Goal: Task Accomplishment & Management: Manage account settings

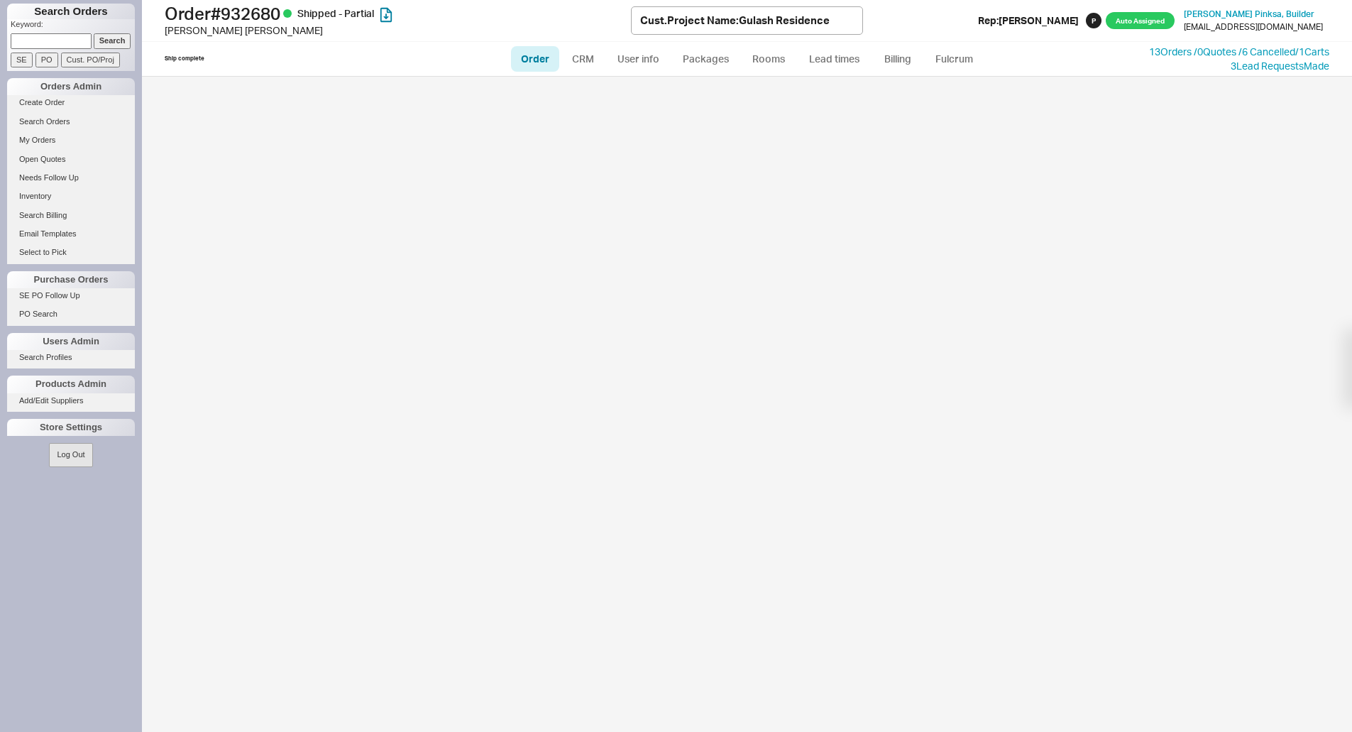
select select "LOW"
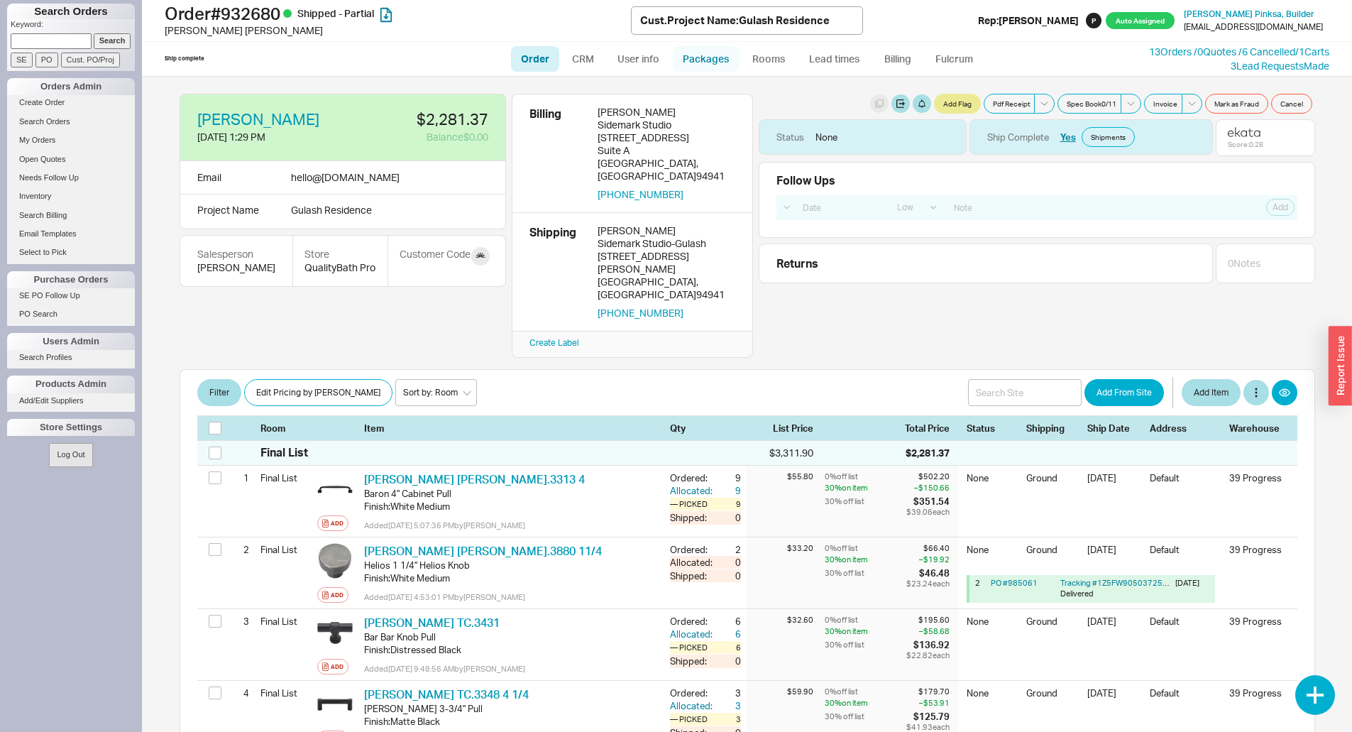
click at [690, 55] on link "Packages" at bounding box center [706, 59] width 67 height 26
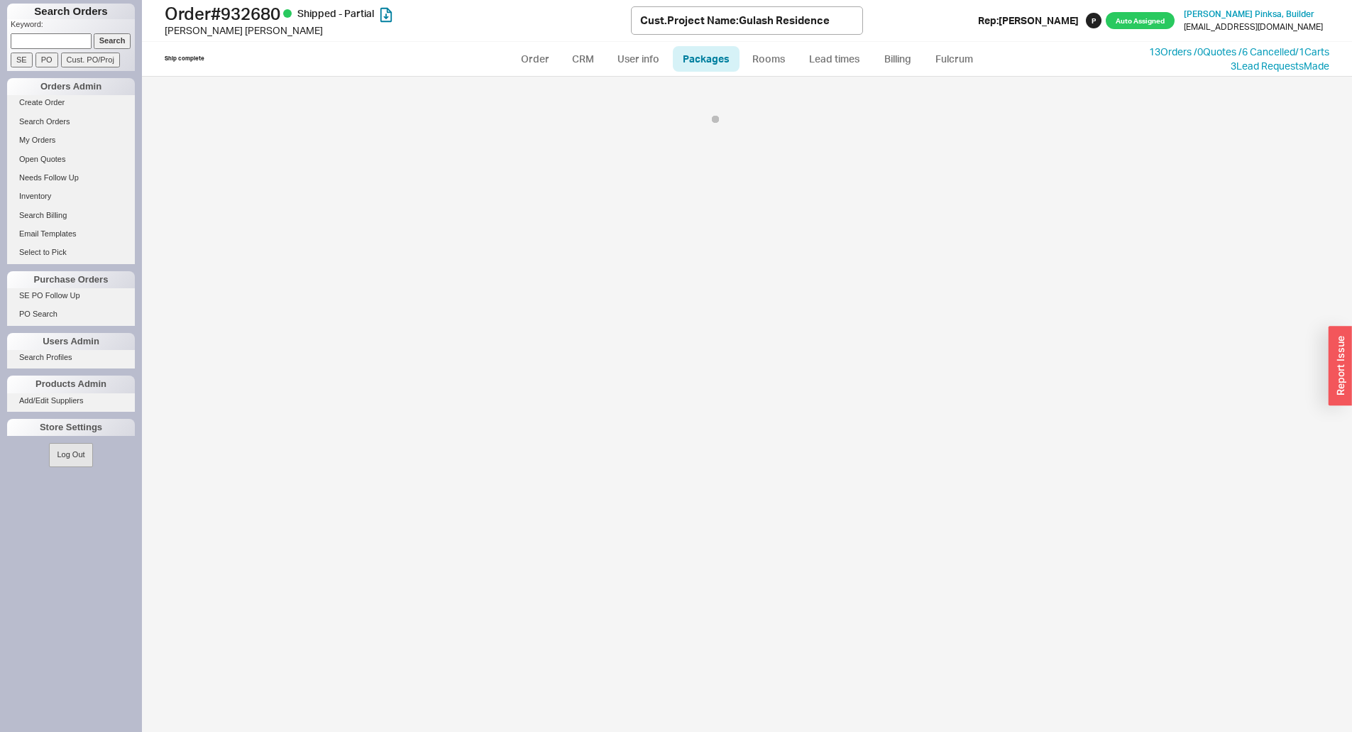
select select "1"
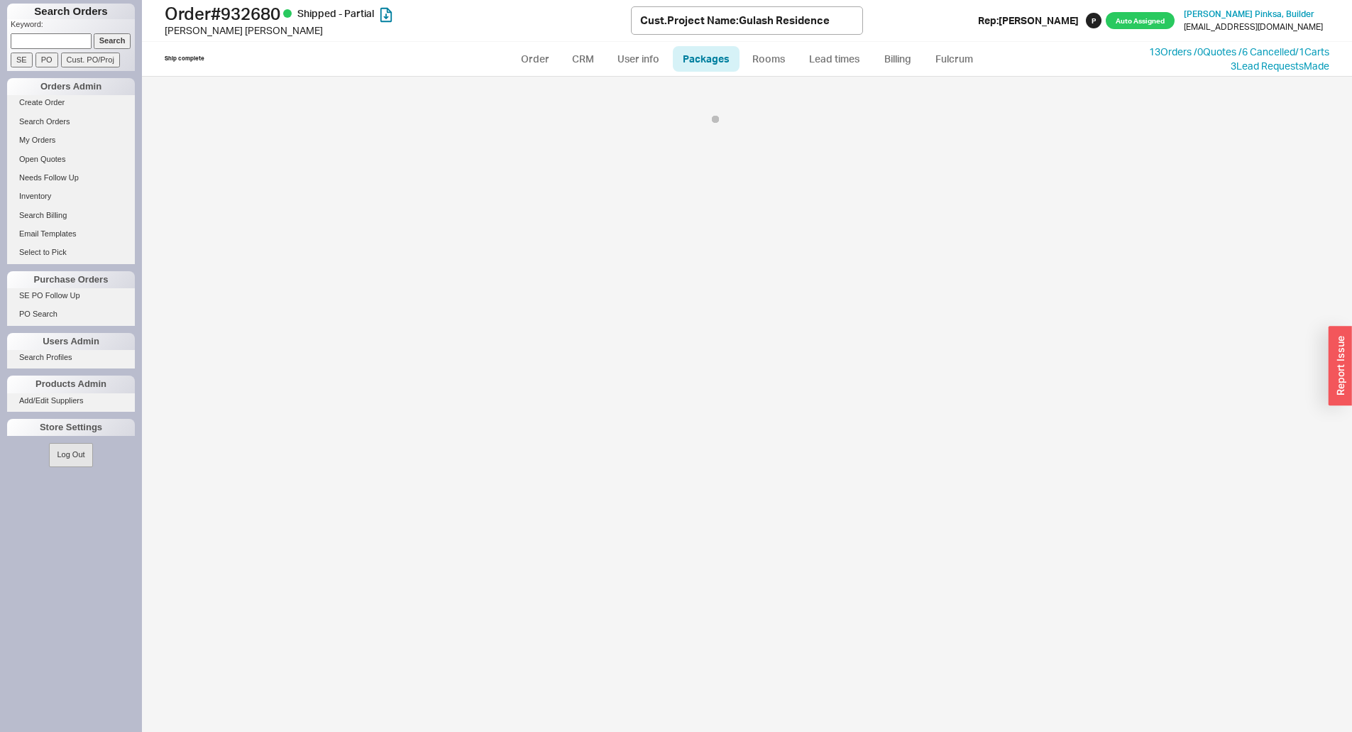
select select "1"
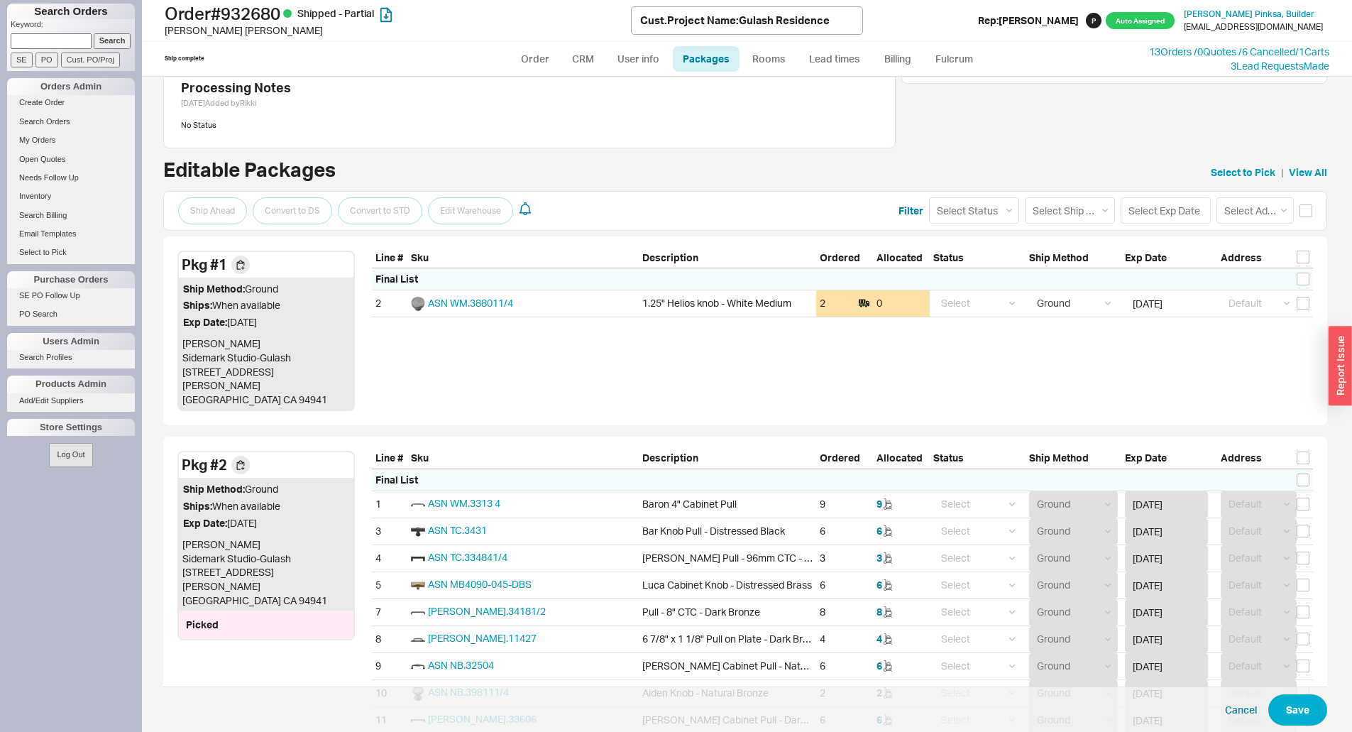
scroll to position [171, 0]
